Goal: Task Accomplishment & Management: Use online tool/utility

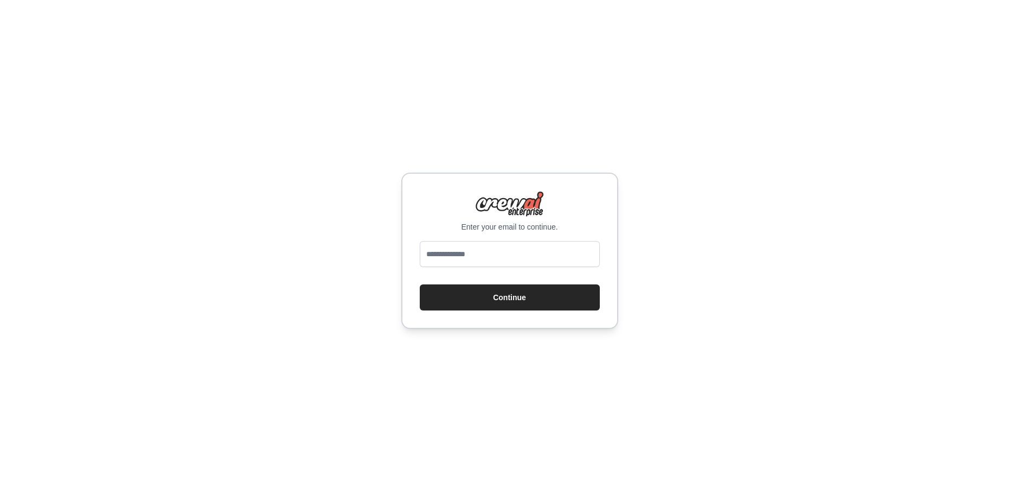
click at [528, 256] on input "email" at bounding box center [510, 254] width 180 height 26
type input "**********"
click at [530, 292] on button "Continue" at bounding box center [510, 297] width 180 height 26
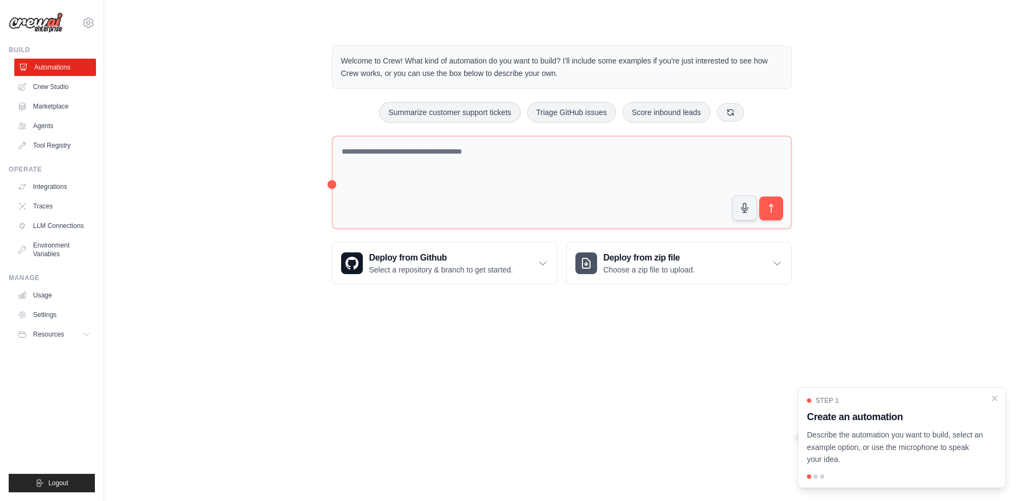
click at [51, 67] on link "Automations" at bounding box center [55, 67] width 82 height 17
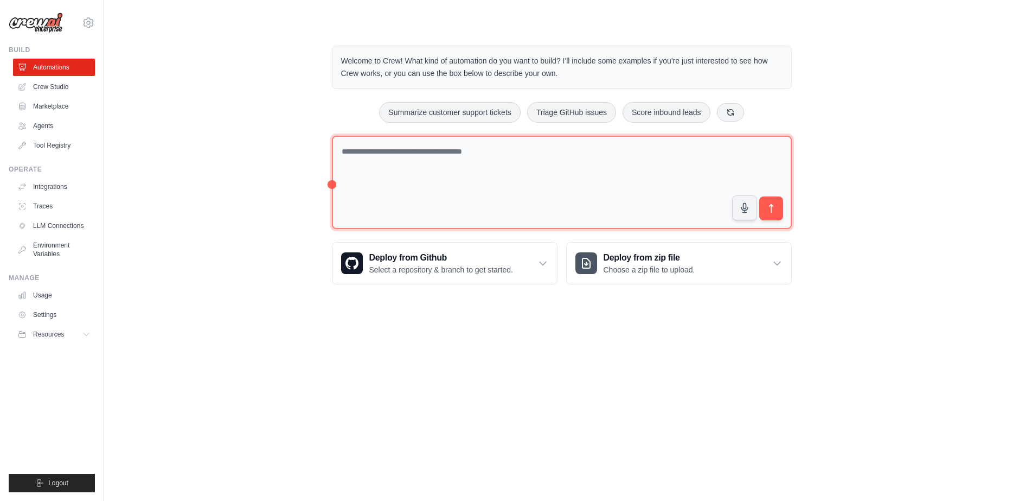
click at [468, 184] on textarea at bounding box center [562, 183] width 460 height 94
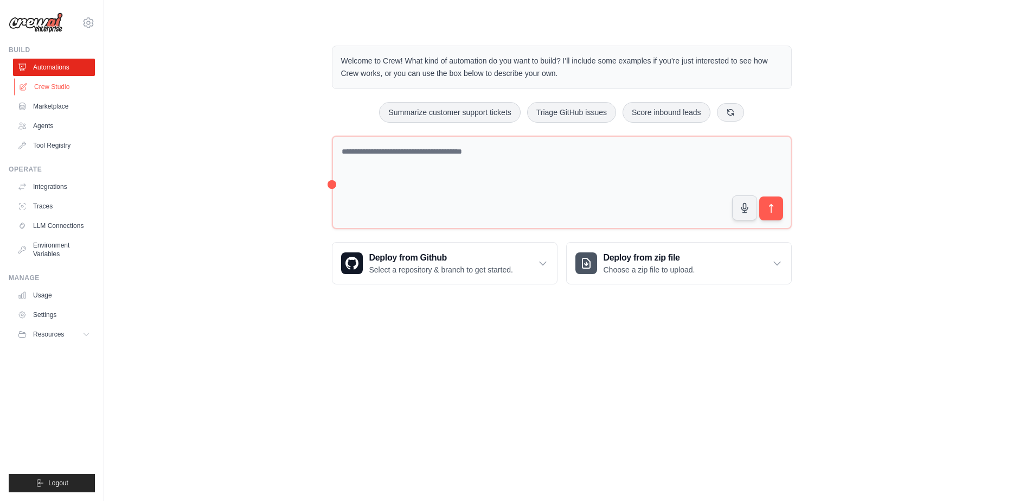
click at [47, 89] on link "Crew Studio" at bounding box center [55, 86] width 82 height 17
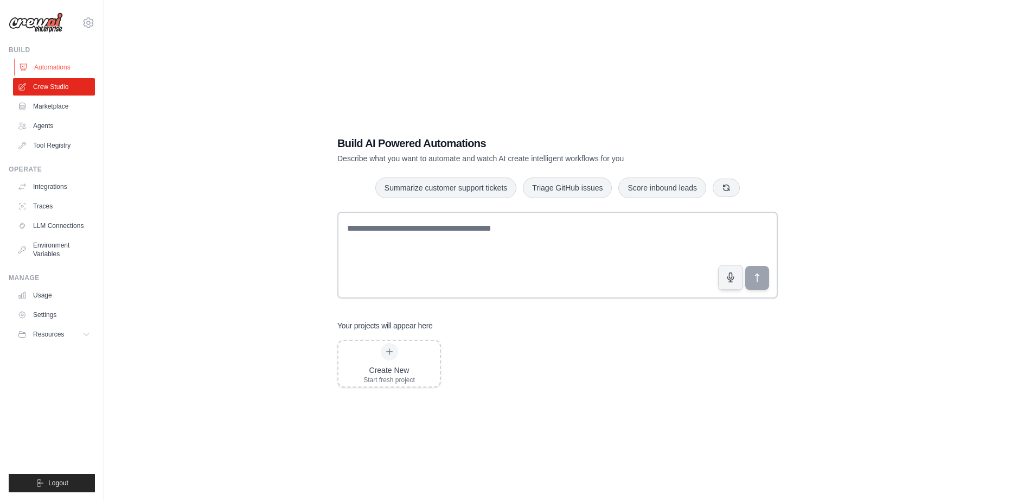
click at [69, 69] on link "Automations" at bounding box center [55, 67] width 82 height 17
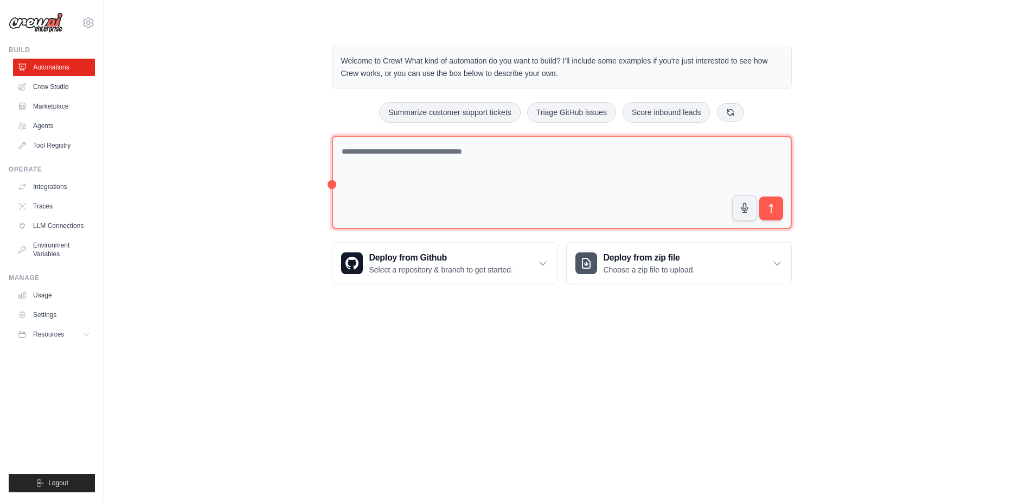
click at [535, 188] on textarea at bounding box center [562, 183] width 460 height 94
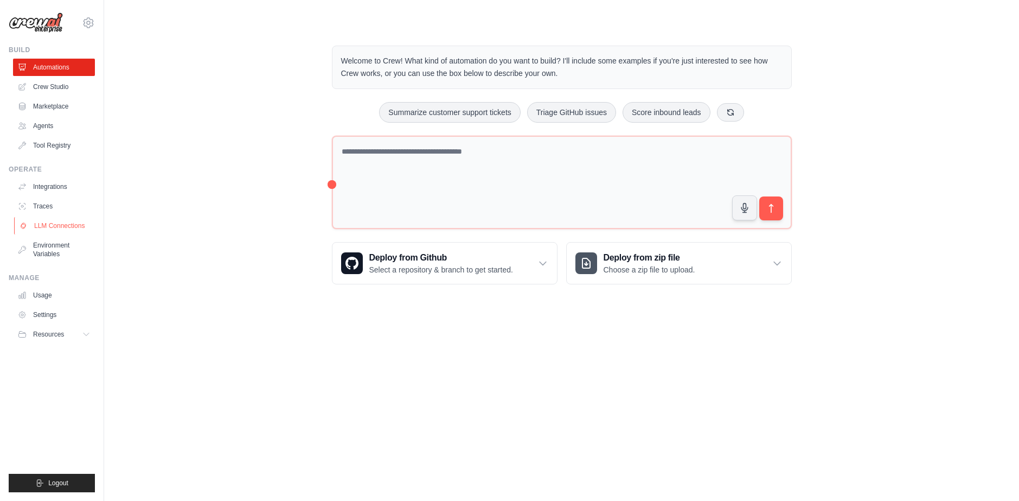
click at [55, 225] on link "LLM Connections" at bounding box center [55, 225] width 82 height 17
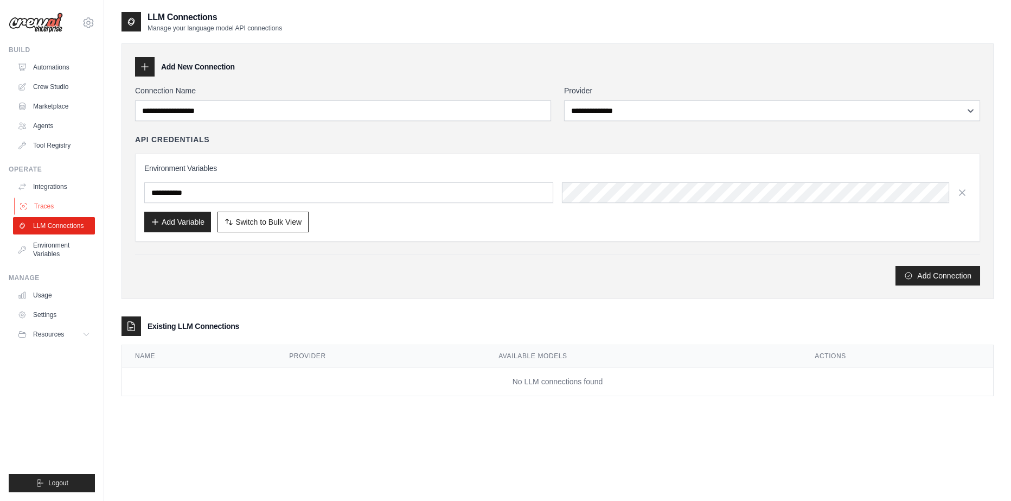
click at [71, 207] on link "Traces" at bounding box center [55, 205] width 82 height 17
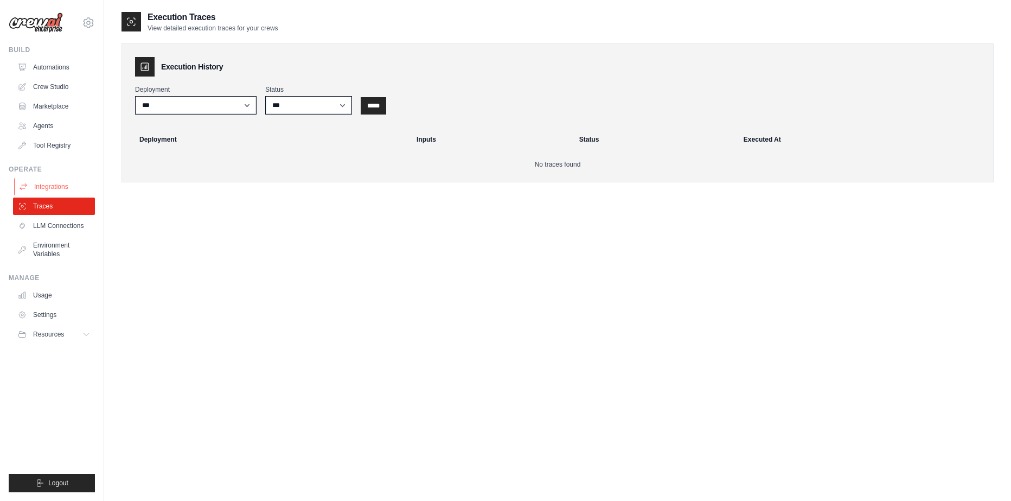
click at [41, 185] on link "Integrations" at bounding box center [55, 186] width 82 height 17
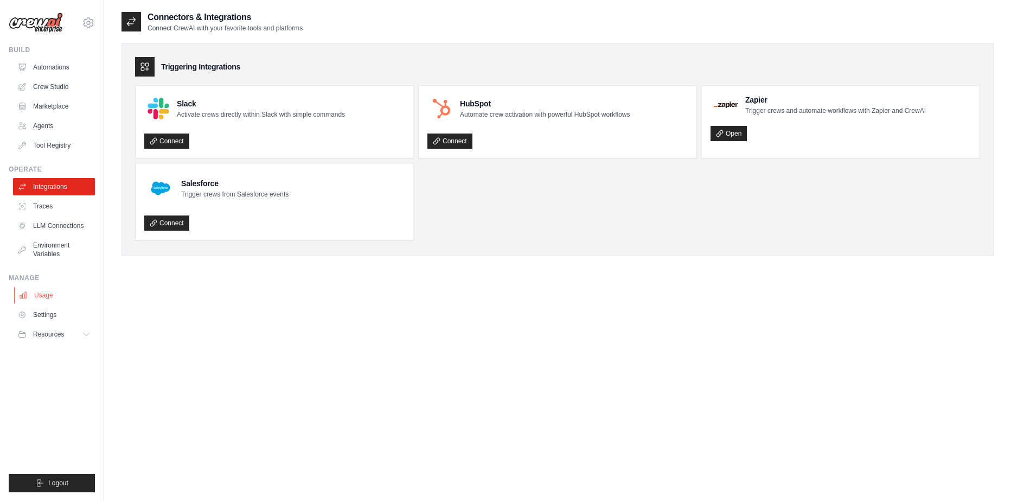
click at [33, 299] on link "Usage" at bounding box center [55, 294] width 82 height 17
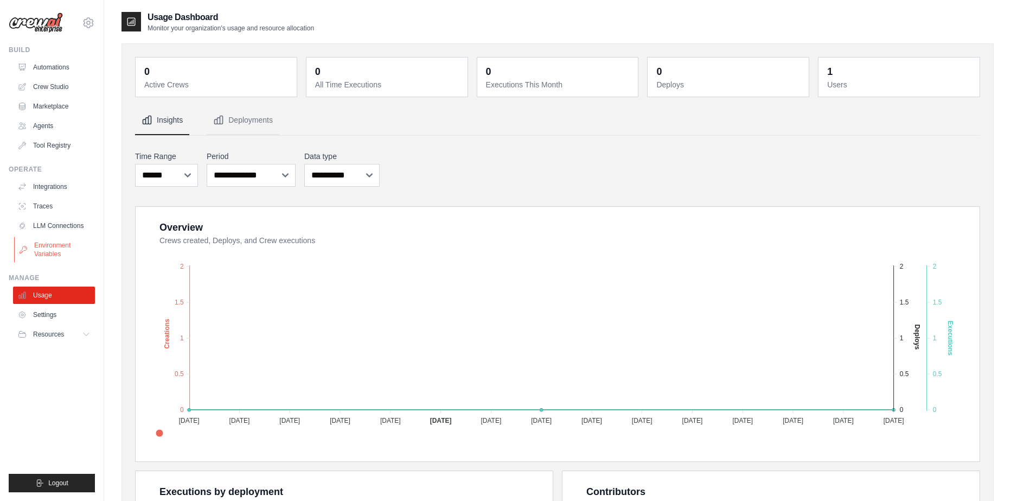
click at [49, 253] on link "Environment Variables" at bounding box center [55, 249] width 82 height 26
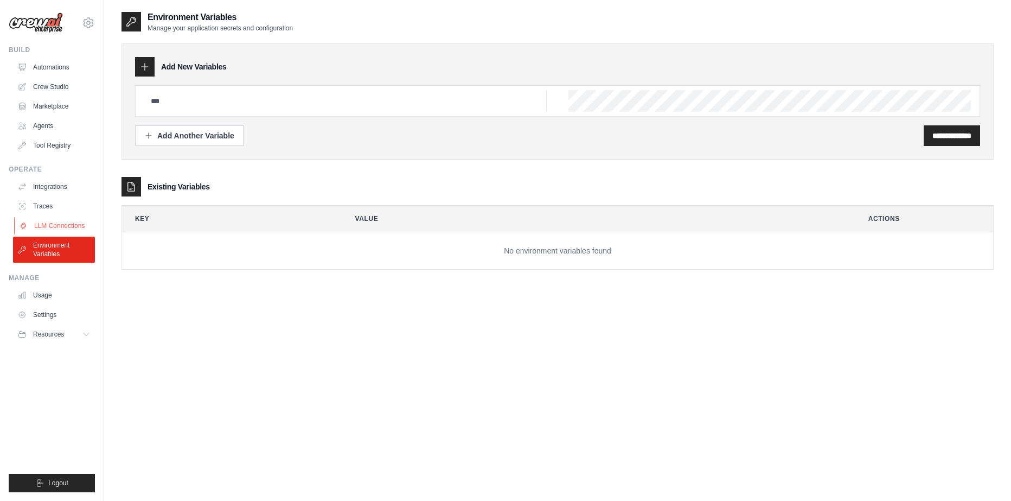
click at [51, 219] on link "LLM Connections" at bounding box center [55, 225] width 82 height 17
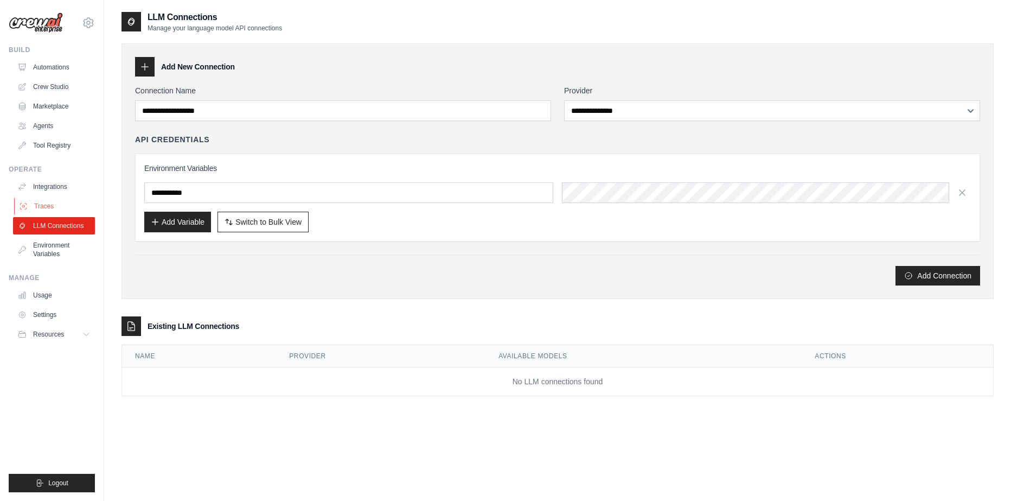
click at [58, 202] on link "Traces" at bounding box center [55, 205] width 82 height 17
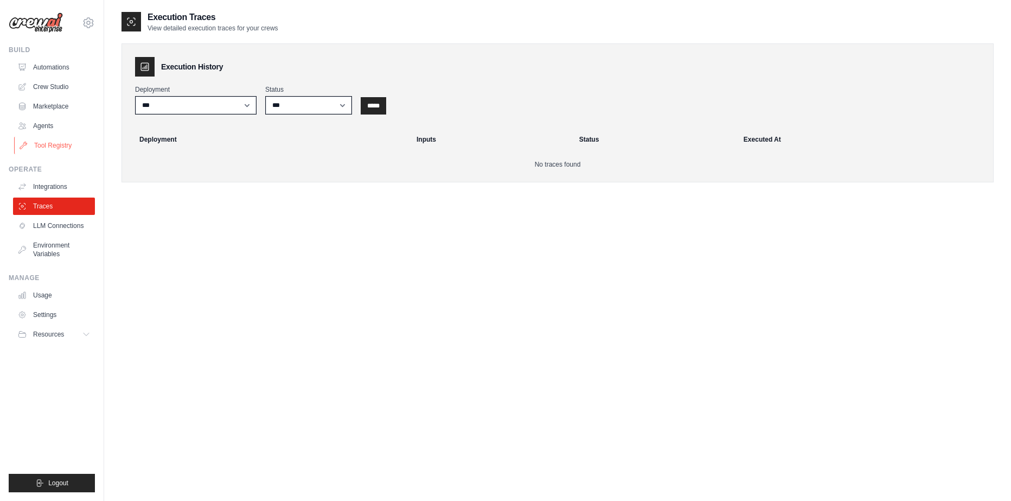
click at [57, 140] on link "Tool Registry" at bounding box center [55, 145] width 82 height 17
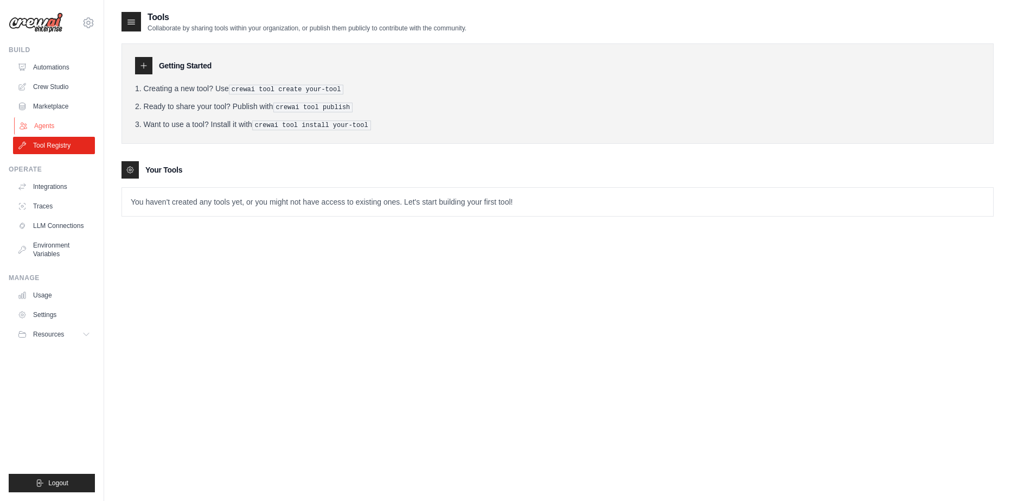
click at [57, 127] on link "Agents" at bounding box center [55, 125] width 82 height 17
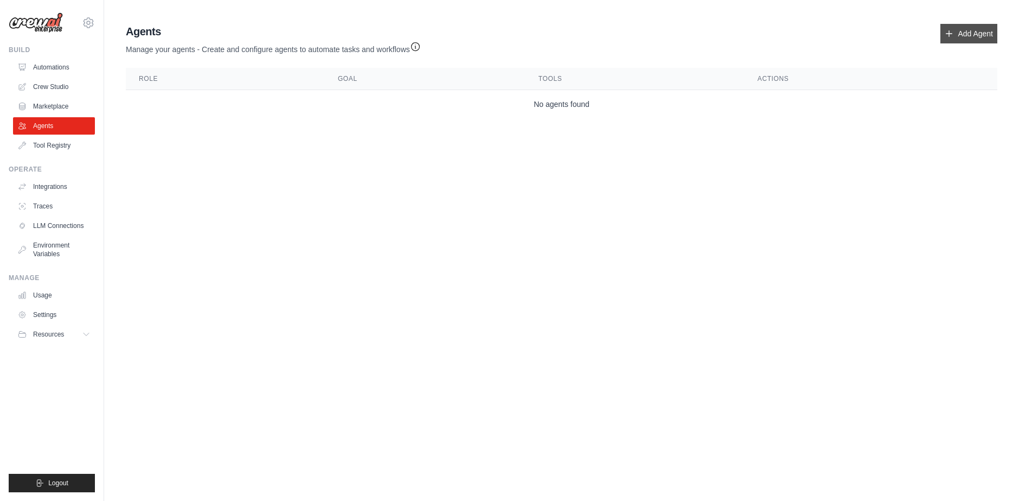
click at [926, 30] on div "Agents Manage your agents - Create and configure agents to automate tasks and w…" at bounding box center [561, 39] width 871 height 31
click at [965, 30] on link "Add Agent" at bounding box center [968, 34] width 57 height 20
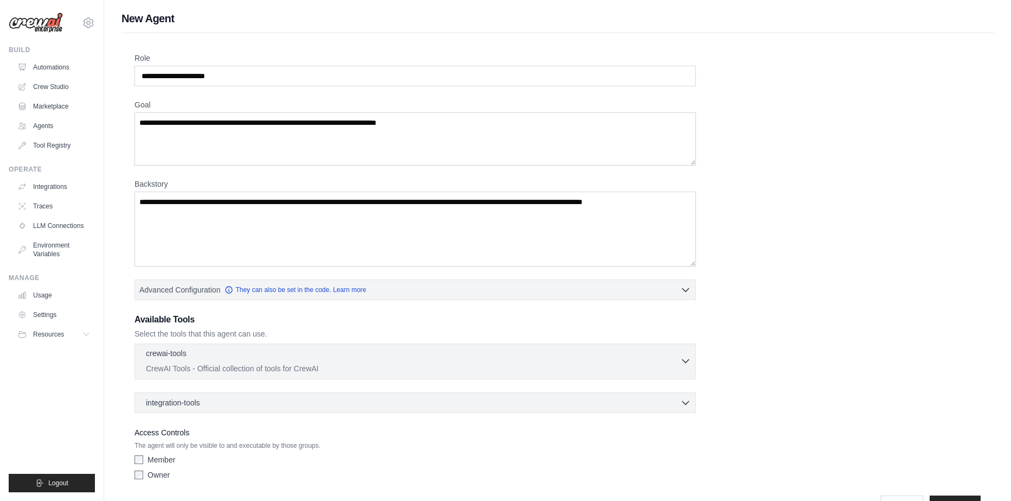
click at [229, 349] on div "crewai-tools 0 selected" at bounding box center [413, 354] width 534 height 13
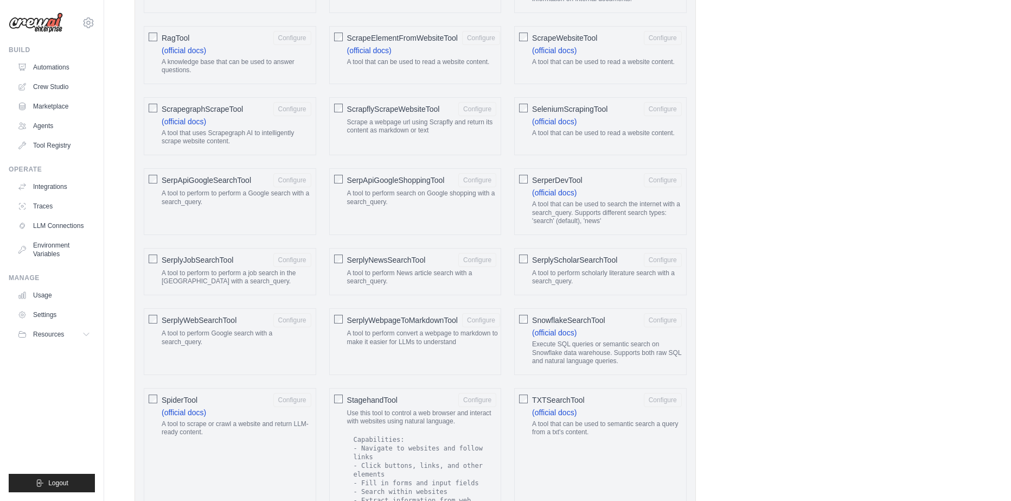
scroll to position [1410, 0]
